Goal: Task Accomplishment & Management: Manage account settings

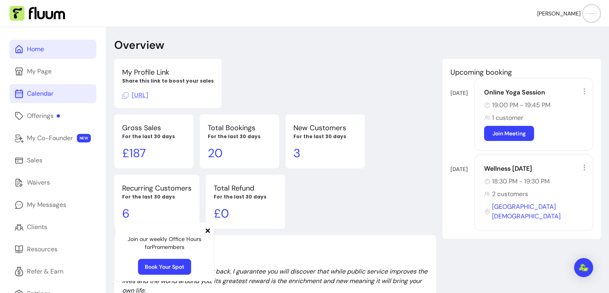
click at [41, 90] on div "Calendar" at bounding box center [40, 94] width 27 height 10
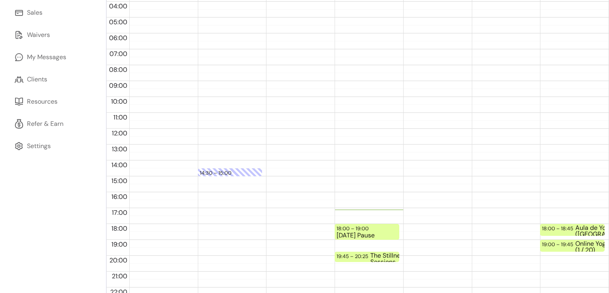
scroll to position [173, 0]
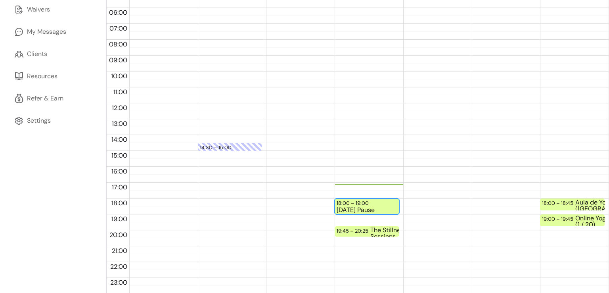
click at [374, 207] on div "[DATE] Pause" at bounding box center [367, 210] width 61 height 7
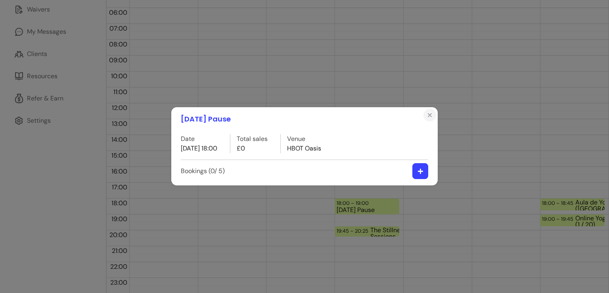
click at [429, 115] on icon "Close" at bounding box center [430, 115] width 6 height 6
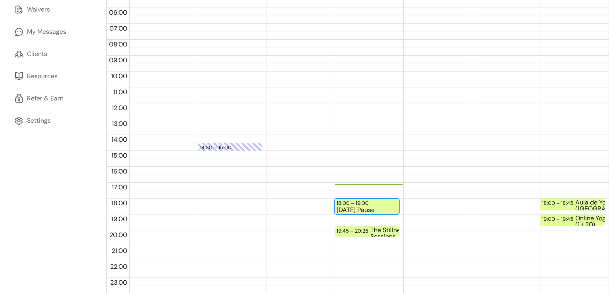
click at [350, 208] on div "[DATE] Pause" at bounding box center [367, 210] width 61 height 7
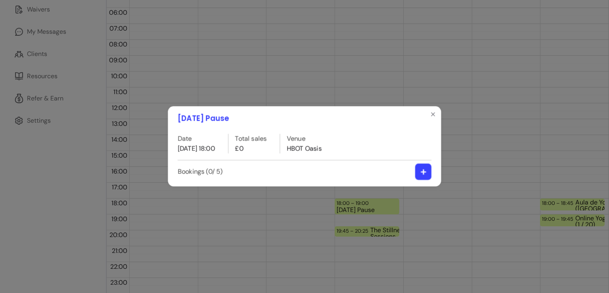
click at [350, 208] on div "[DATE] Pause Date [DATE] 18:00 Total sales £0 Venue HBOT Oasis Bookings ( 0 / 5…" at bounding box center [304, 146] width 625 height 300
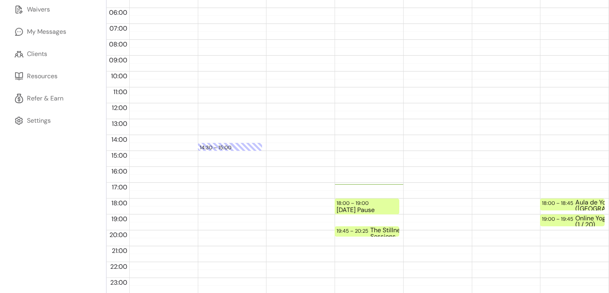
drag, startPoint x: 350, startPoint y: 208, endPoint x: 317, endPoint y: 155, distance: 62.2
click at [317, 155] on div at bounding box center [298, 103] width 65 height 381
click at [351, 189] on div "18:00 – 19:00 [DATE] Pause 19:45 – 20:25 The Stillness Sessions" at bounding box center [367, 103] width 65 height 381
click at [360, 194] on div "17:00 – 17:30 Blocked time 18:00 – 19:00 [DATE] Pause 19:45 – 20:25 The Stillne…" at bounding box center [367, 103] width 65 height 381
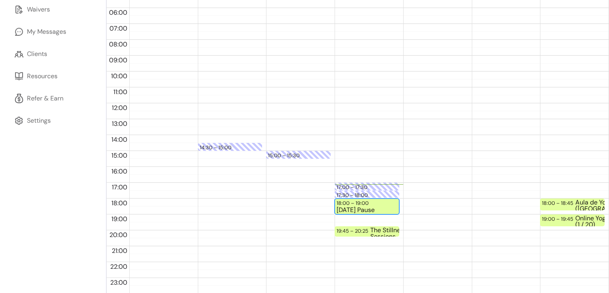
click at [361, 204] on div "18:00 – 19:00" at bounding box center [354, 203] width 34 height 8
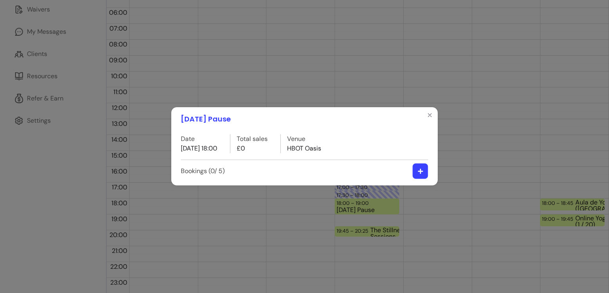
click at [419, 170] on icon "button" at bounding box center [421, 171] width 6 height 6
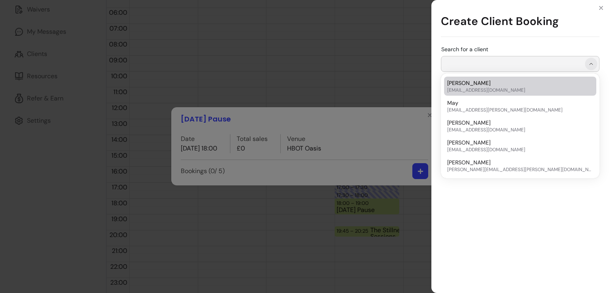
click at [593, 63] on icon "Show suggestions" at bounding box center [591, 64] width 6 height 6
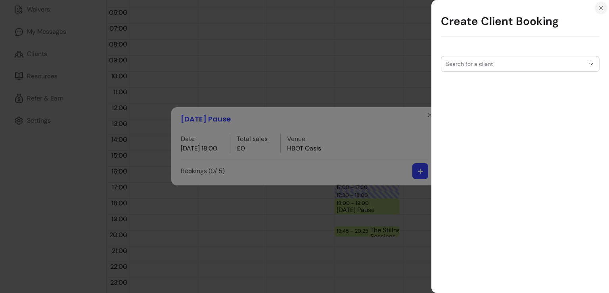
click at [602, 8] on icon "Close" at bounding box center [601, 7] width 3 height 3
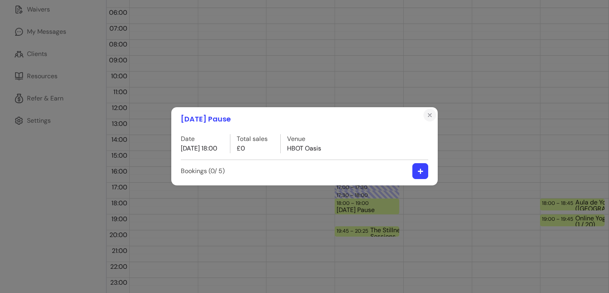
click at [432, 115] on icon "Close" at bounding box center [430, 115] width 6 height 6
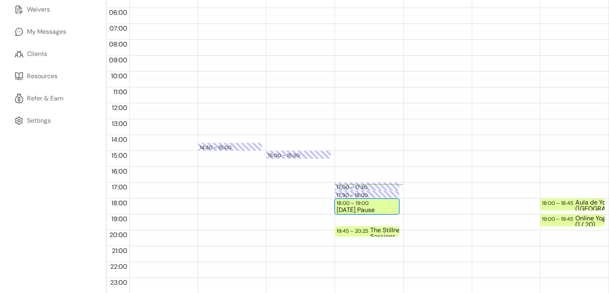
scroll to position [0, 0]
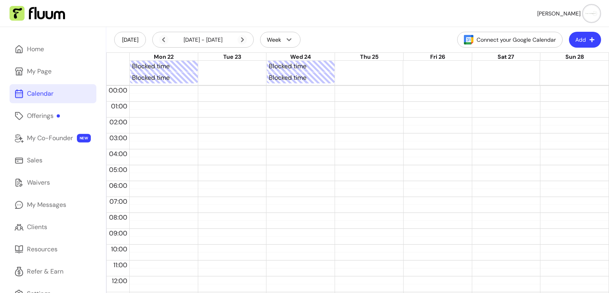
click at [44, 95] on div "Calendar" at bounding box center [40, 94] width 27 height 10
click at [37, 108] on link "Offerings" at bounding box center [53, 115] width 87 height 19
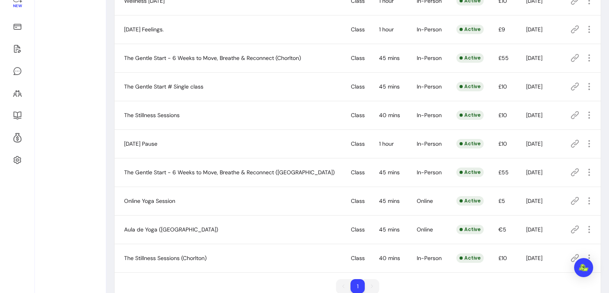
scroll to position [142, 0]
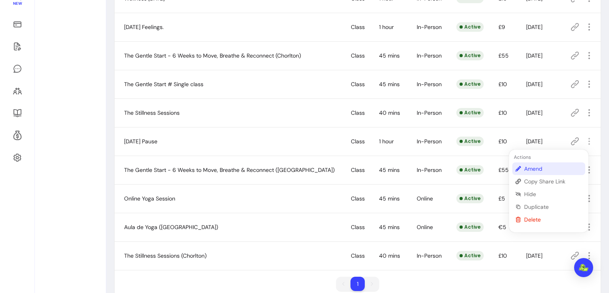
click at [539, 169] on span "Amend" at bounding box center [554, 169] width 58 height 8
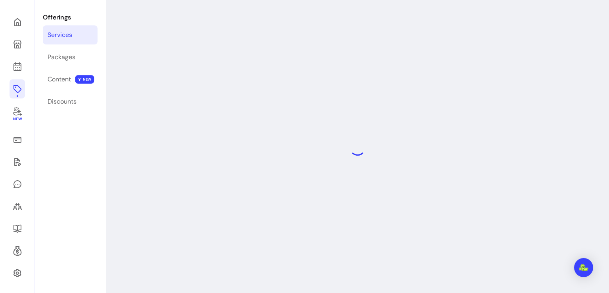
select select "**"
select select "***"
select select "**********"
select select "*********"
select select "*****"
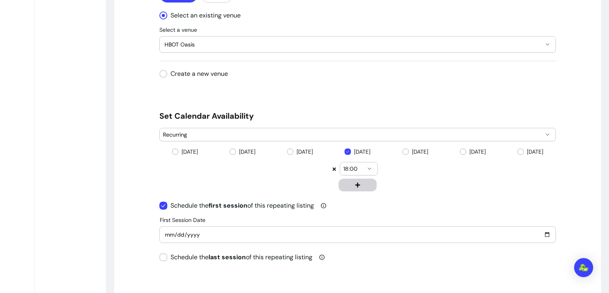
scroll to position [773, 0]
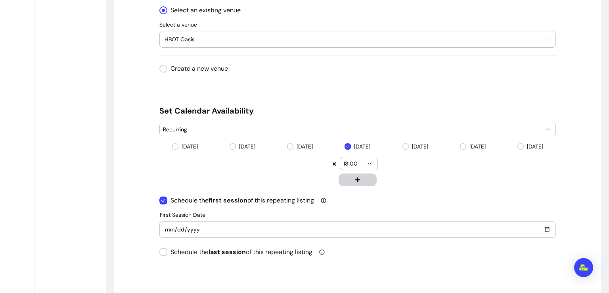
click at [544, 229] on input "[DATE]" at bounding box center [358, 229] width 386 height 9
type input "[DATE]"
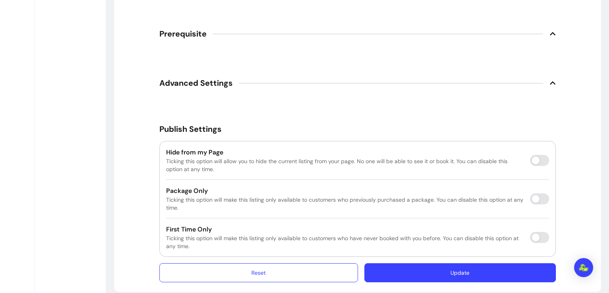
scroll to position [1299, 0]
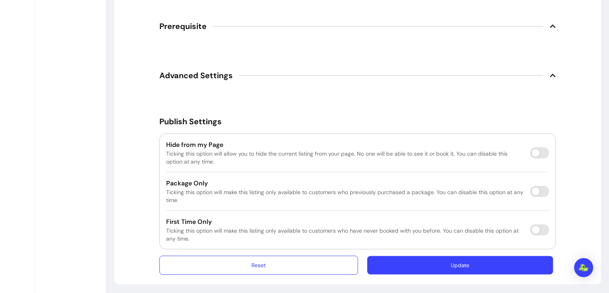
click at [461, 263] on button "Update" at bounding box center [460, 265] width 186 height 19
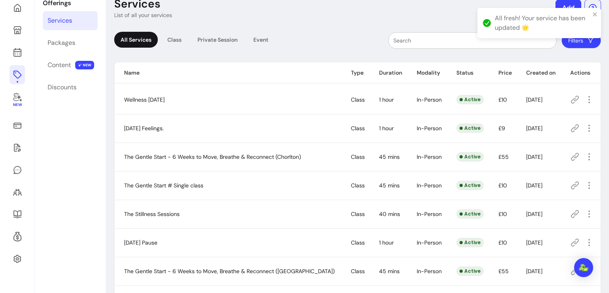
scroll to position [27, 0]
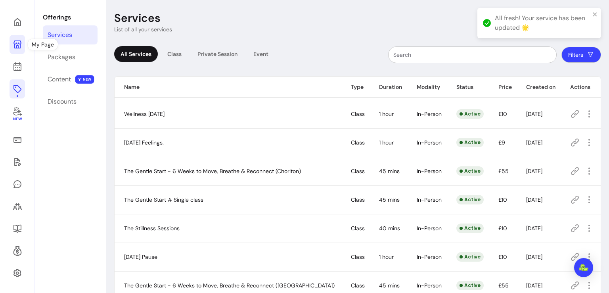
click at [15, 42] on icon at bounding box center [18, 45] width 10 height 10
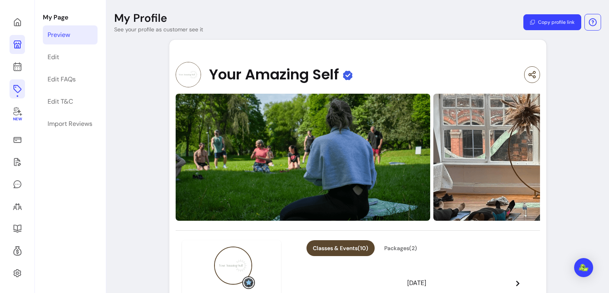
click at [22, 90] on link at bounding box center [17, 88] width 15 height 19
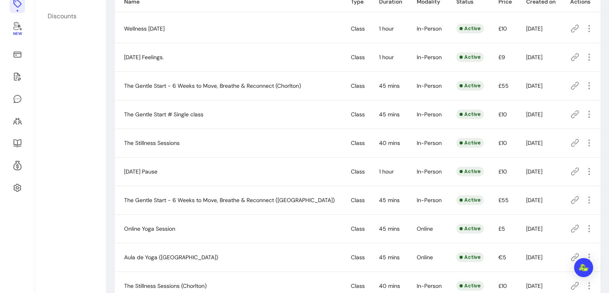
scroll to position [111, 0]
click at [585, 146] on icon "button" at bounding box center [589, 143] width 9 height 9
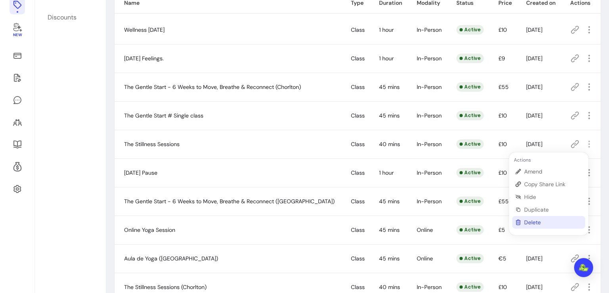
click at [544, 219] on span "Delete" at bounding box center [554, 222] width 58 height 8
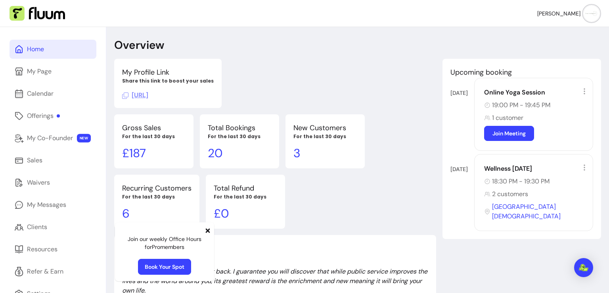
click at [148, 93] on span "[URL]" at bounding box center [135, 95] width 26 height 8
click at [148, 95] on span "[URL]" at bounding box center [135, 95] width 26 height 8
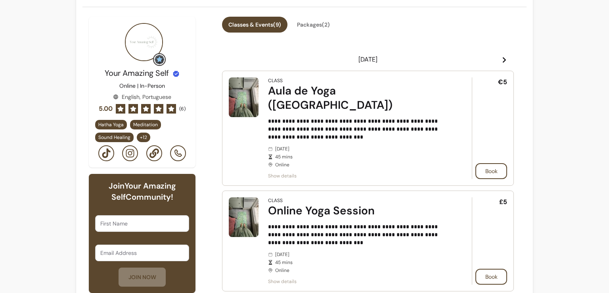
scroll to position [194, 0]
